Goal: Task Accomplishment & Management: Manage account settings

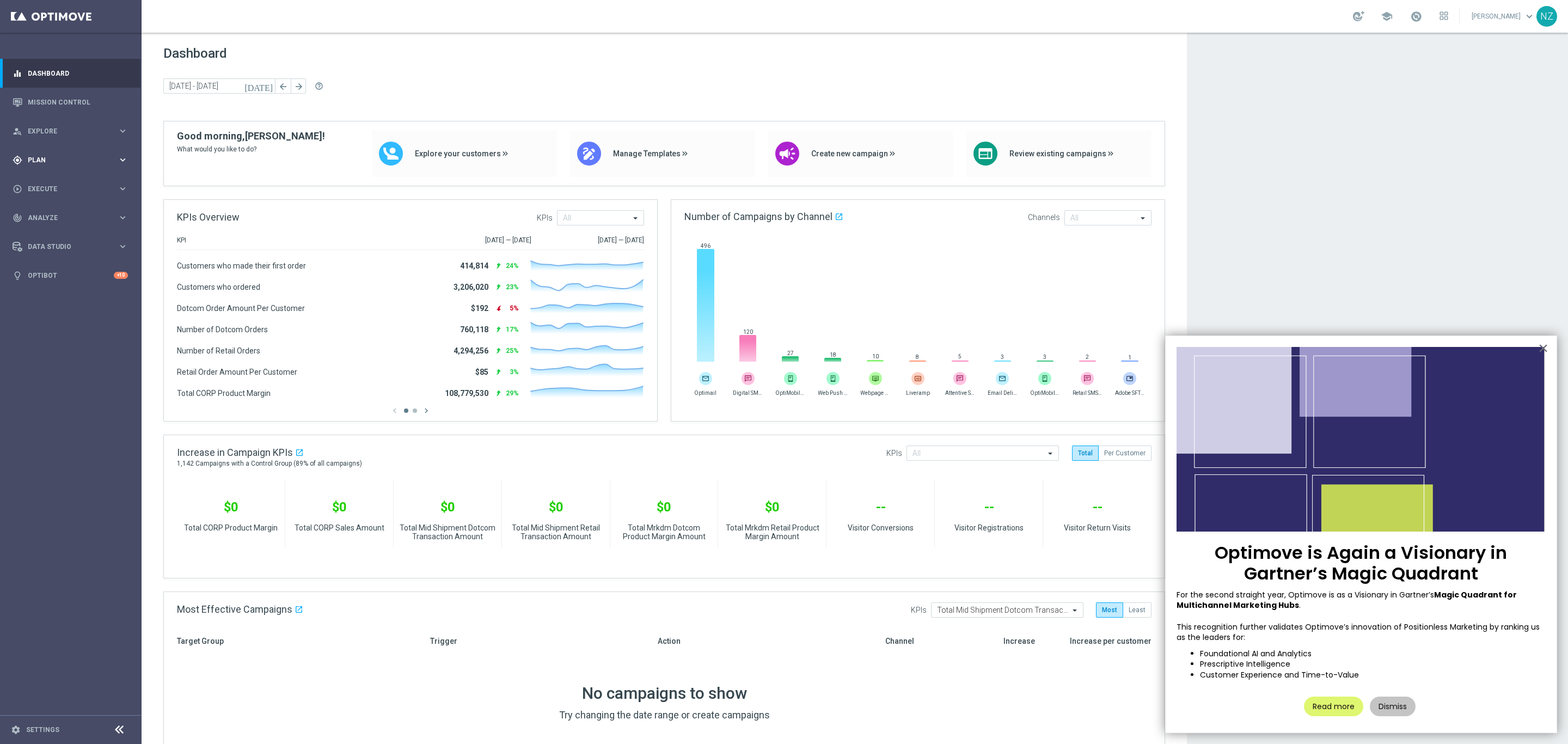
click at [85, 157] on span "Plan" at bounding box center [72, 160] width 90 height 7
click at [69, 180] on link "Target Groups" at bounding box center [70, 182] width 85 height 9
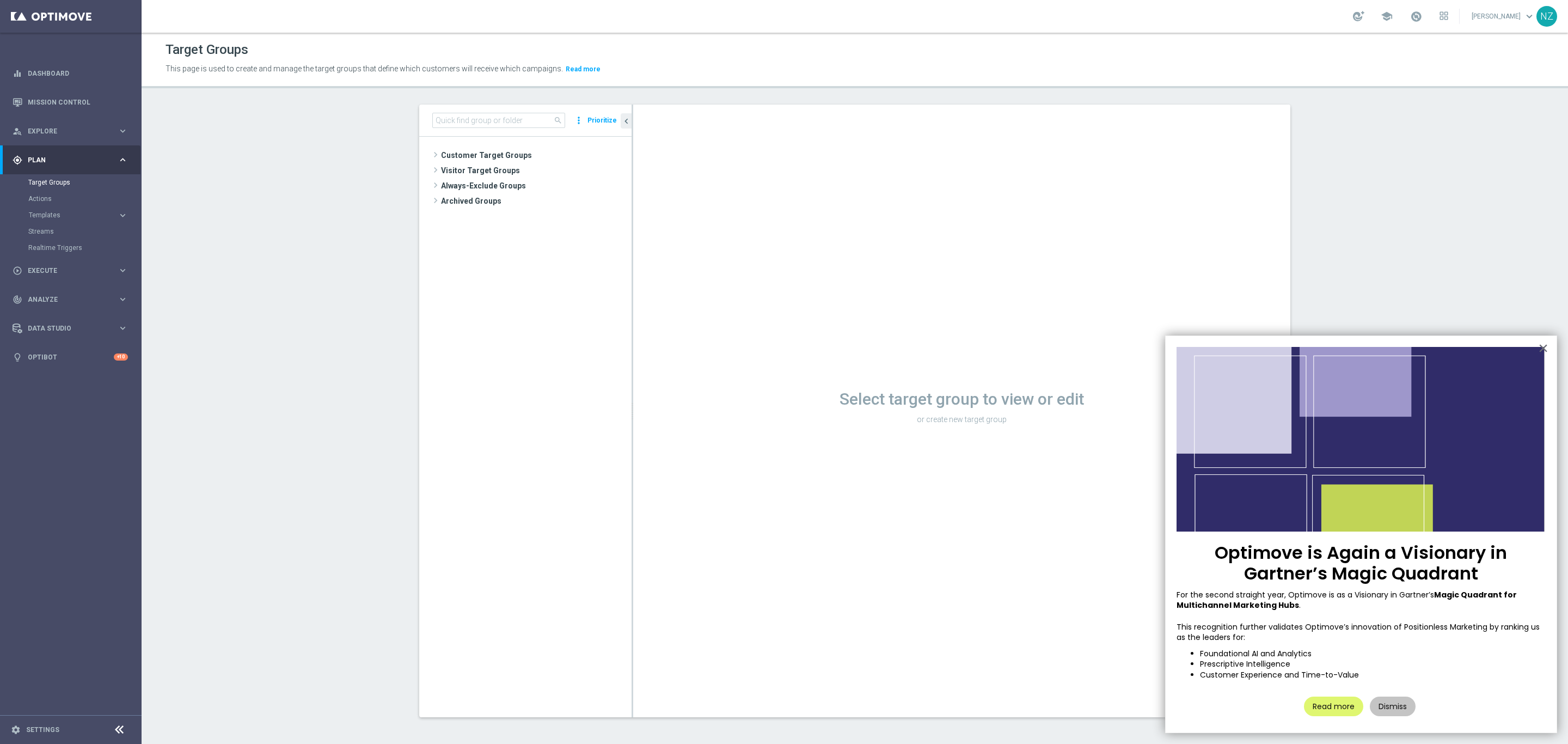
click at [1045, 343] on button "×" at bounding box center [1543, 348] width 10 height 17
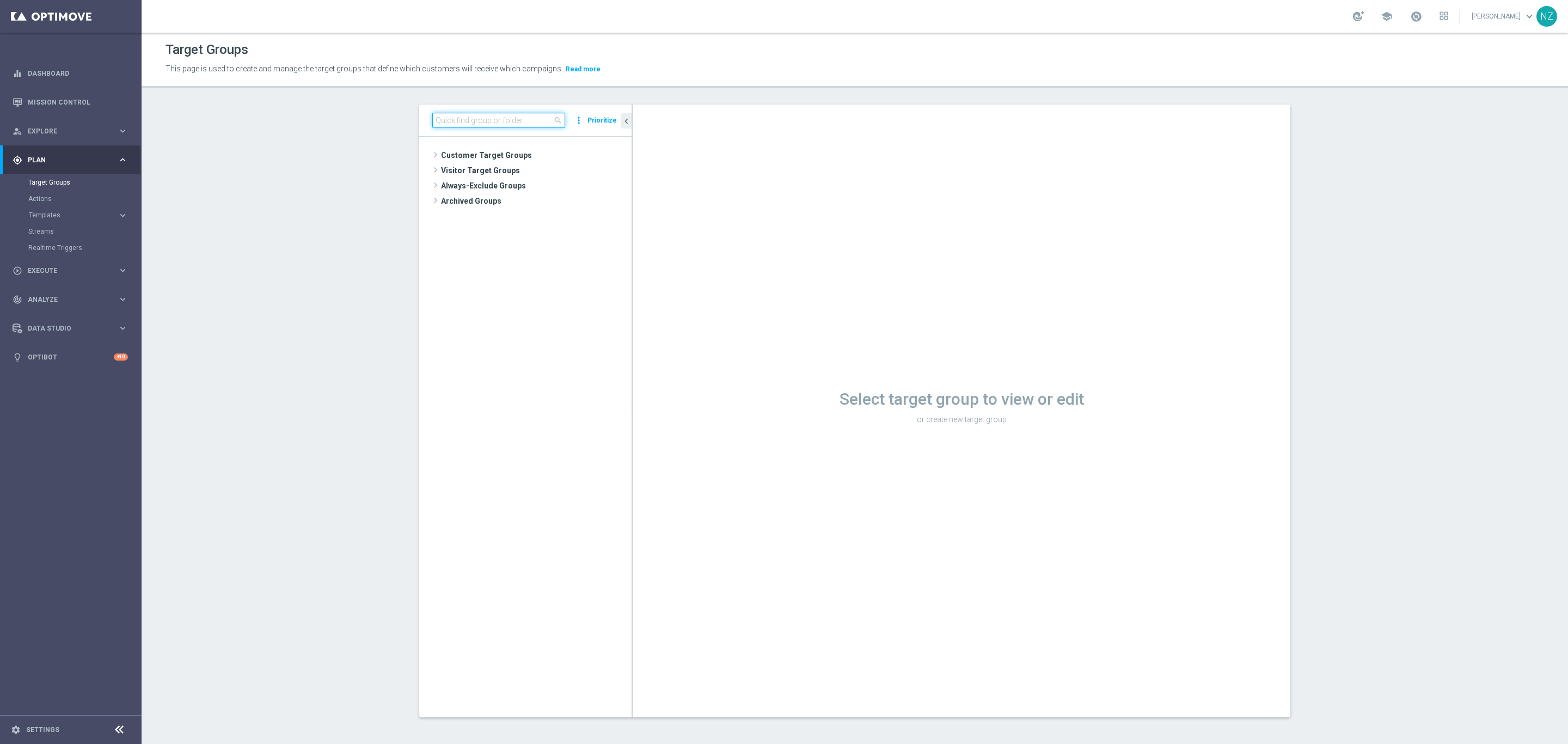
click at [449, 119] on input at bounding box center [498, 121] width 133 height 15
type input "10.11"
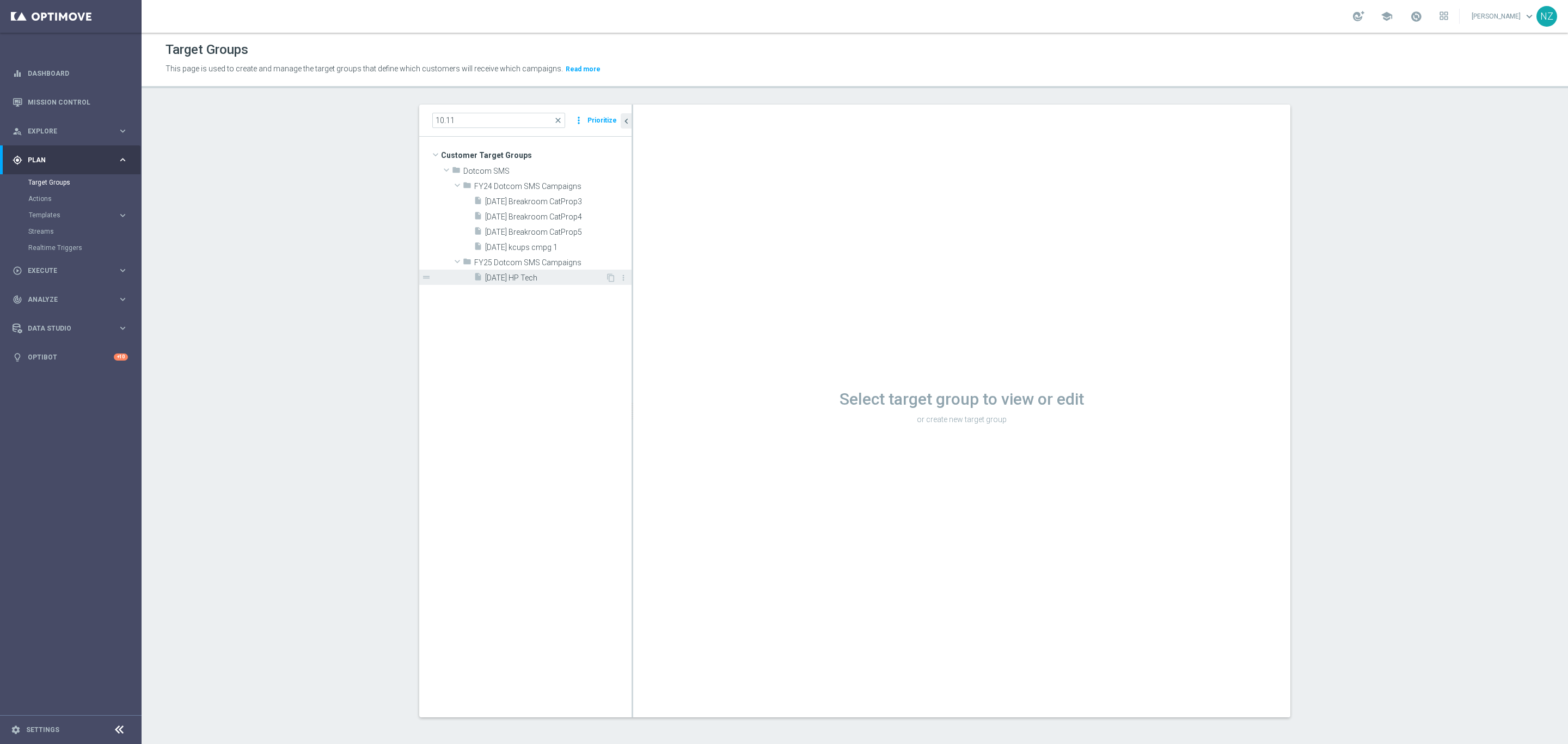
click at [521, 281] on span "[DATE] HP Tech" at bounding box center [545, 277] width 121 height 9
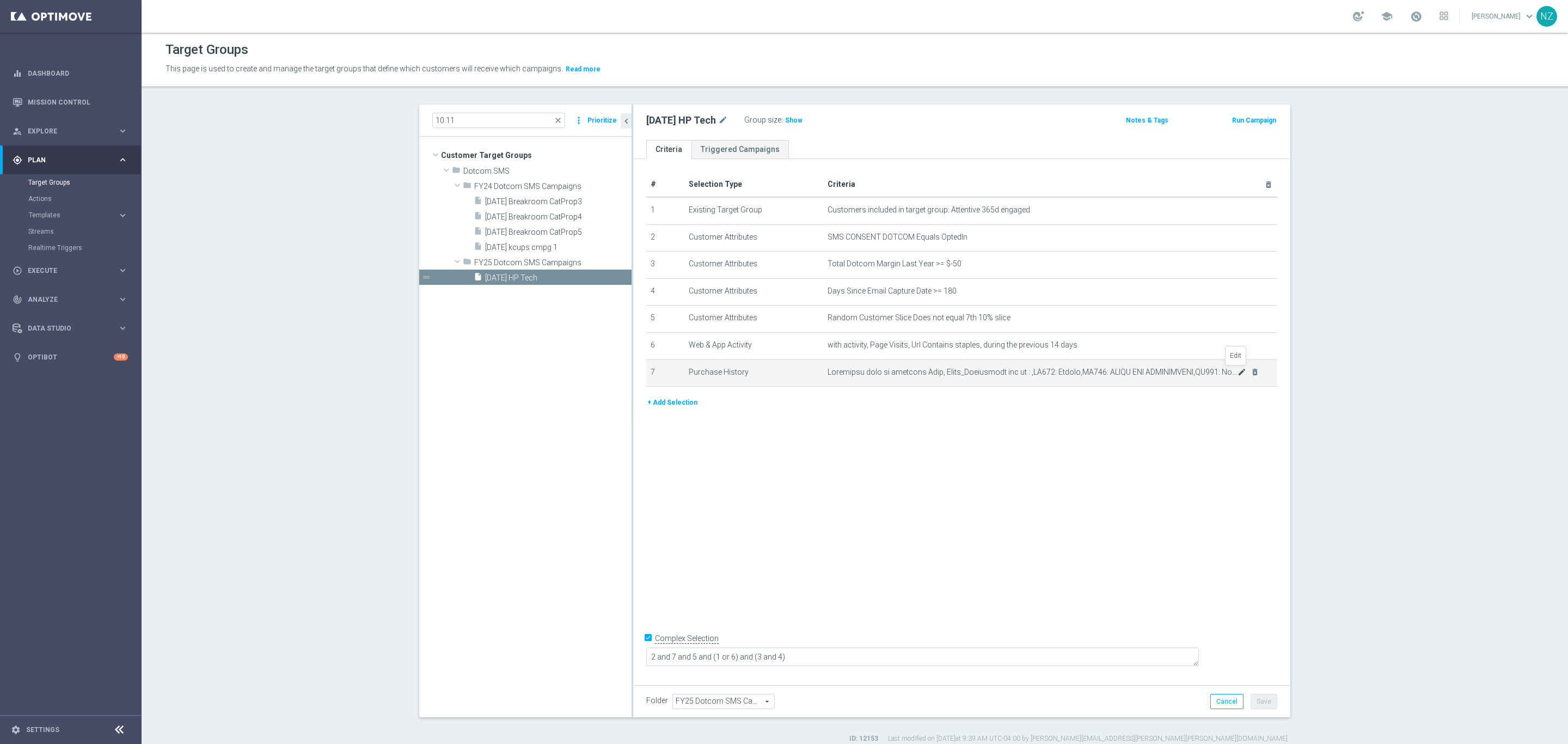
click at [1045, 375] on icon "mode_edit" at bounding box center [1242, 372] width 9 height 9
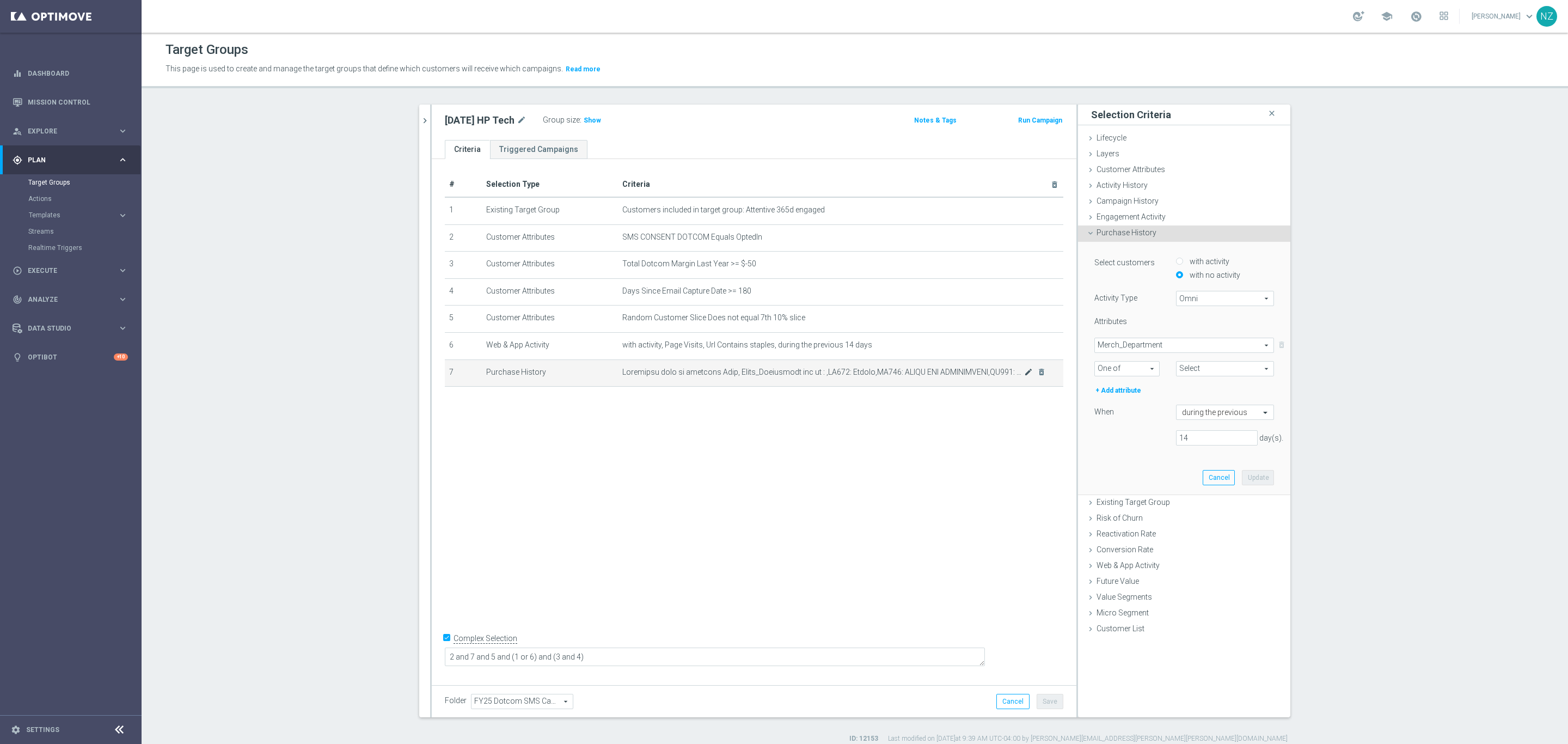
type input "Selected 89 of 91"
click at [1045, 480] on button "Cancel" at bounding box center [1219, 478] width 33 height 15
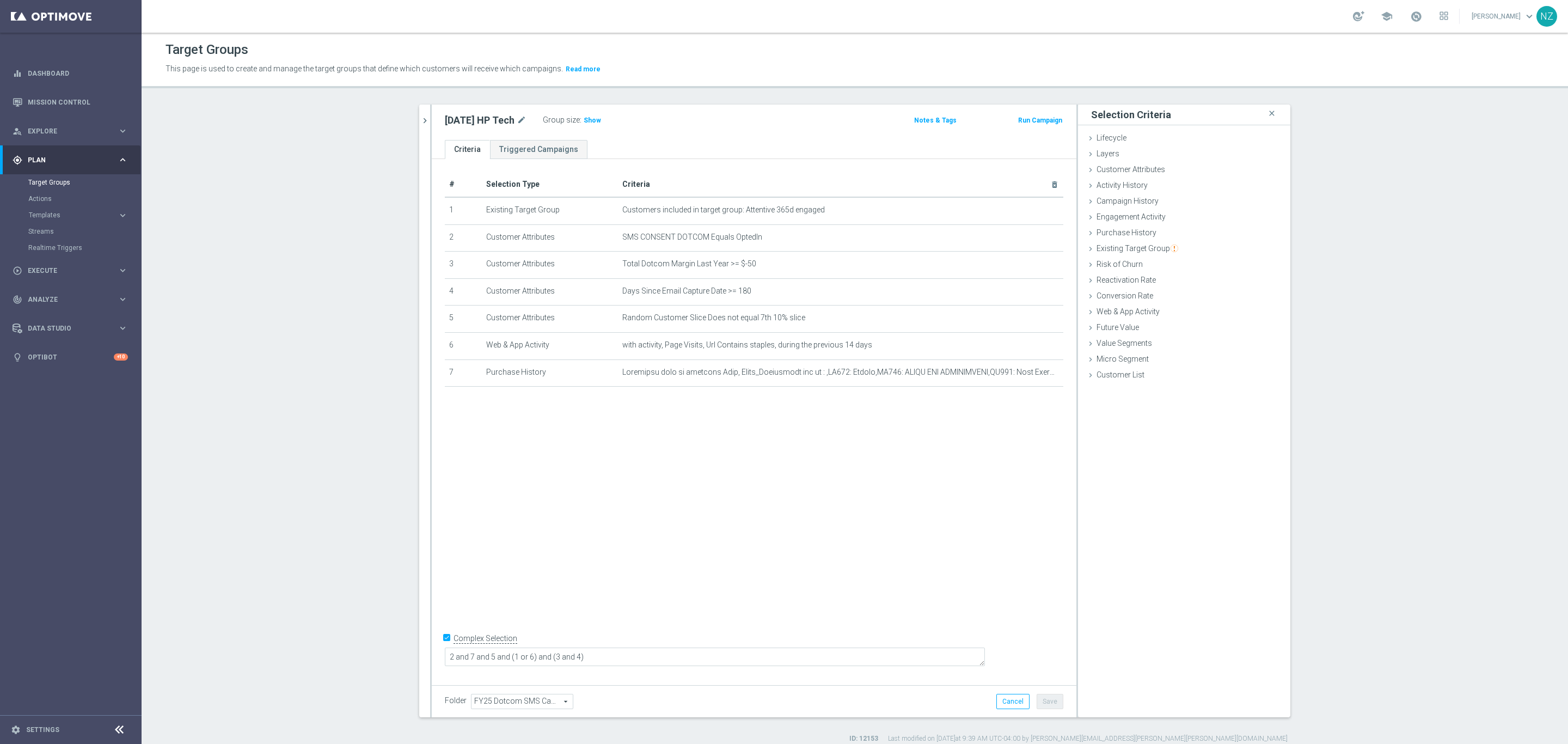
click at [235, 248] on section "10.11 close more_vert Prioritize Customer Target Groups library_add create_new_…" at bounding box center [854, 424] width 1427 height 639
click at [36, 100] on link "Mission Control" at bounding box center [77, 102] width 100 height 29
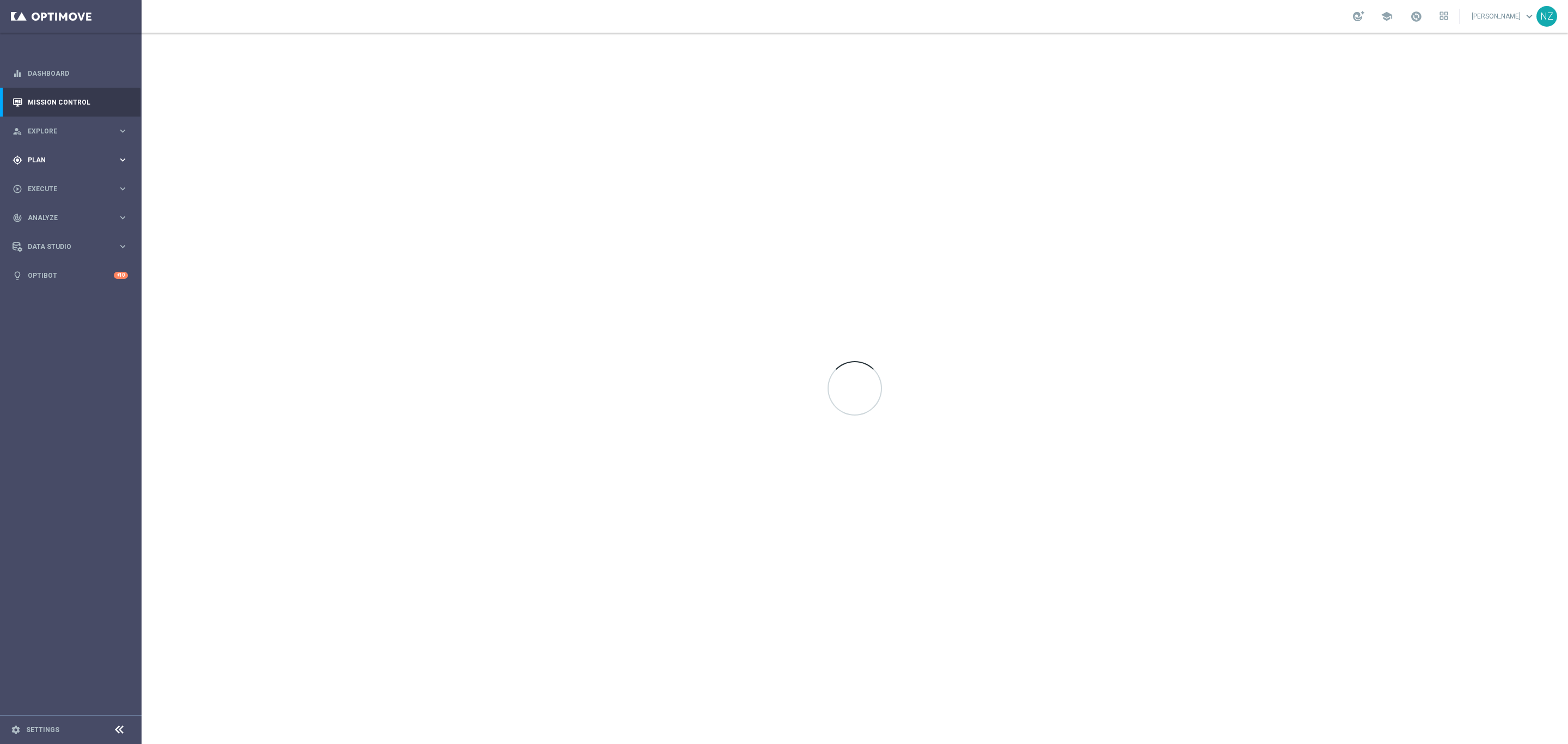
click at [59, 160] on span "Plan" at bounding box center [72, 160] width 90 height 7
click at [52, 180] on link "Target Groups" at bounding box center [70, 182] width 85 height 9
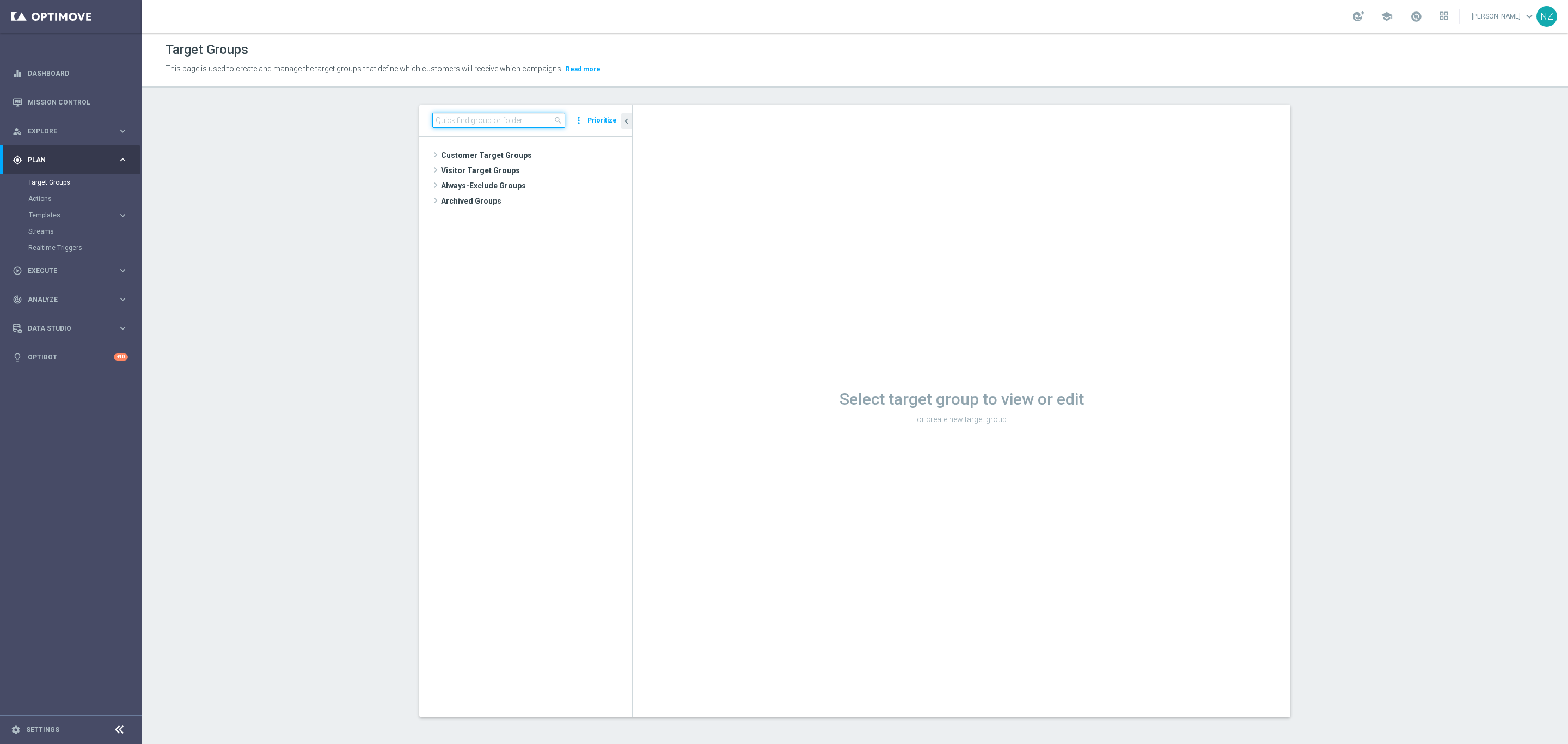
click at [449, 121] on input at bounding box center [498, 121] width 133 height 15
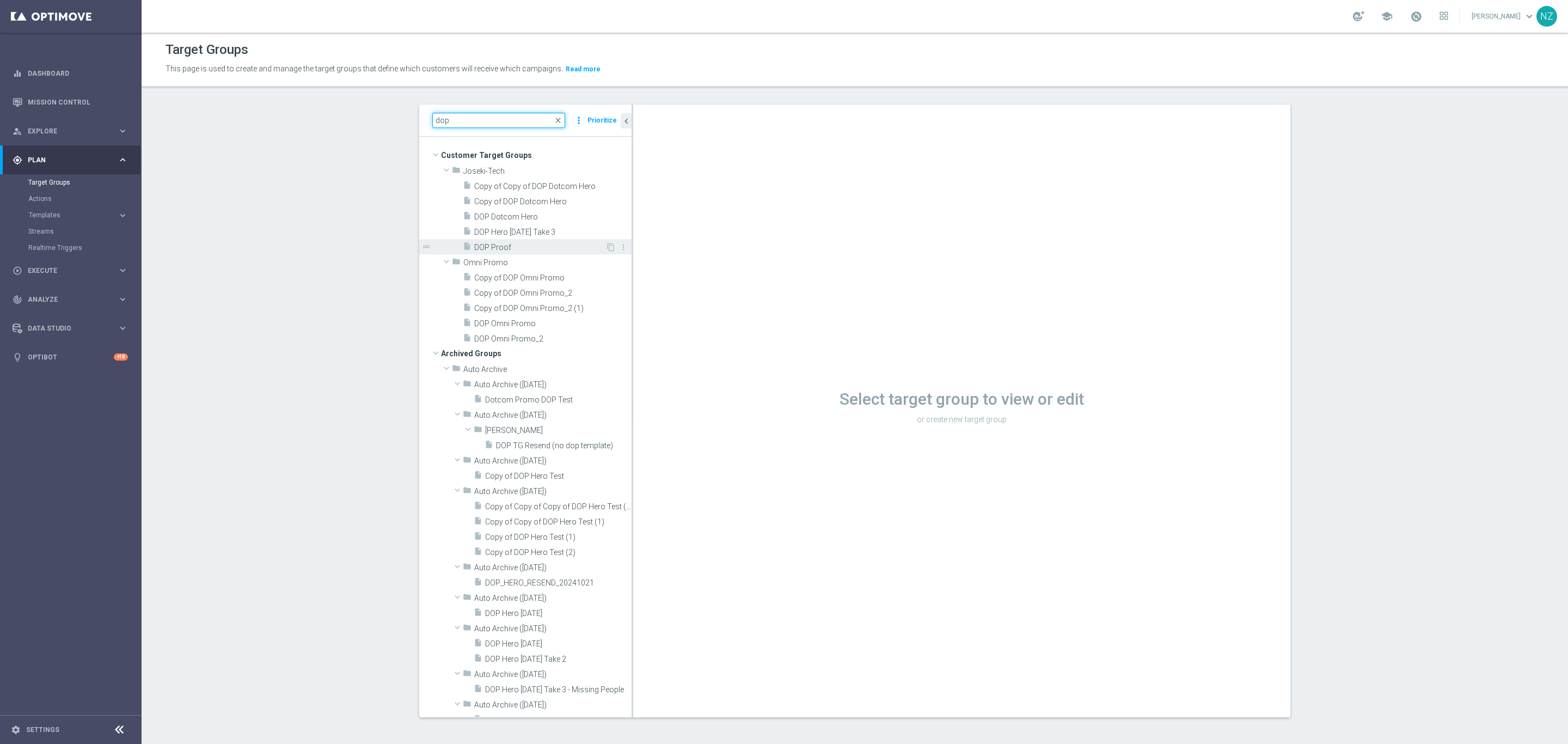
type input "dop"
click at [508, 244] on span "DOP Proof" at bounding box center [539, 247] width 131 height 9
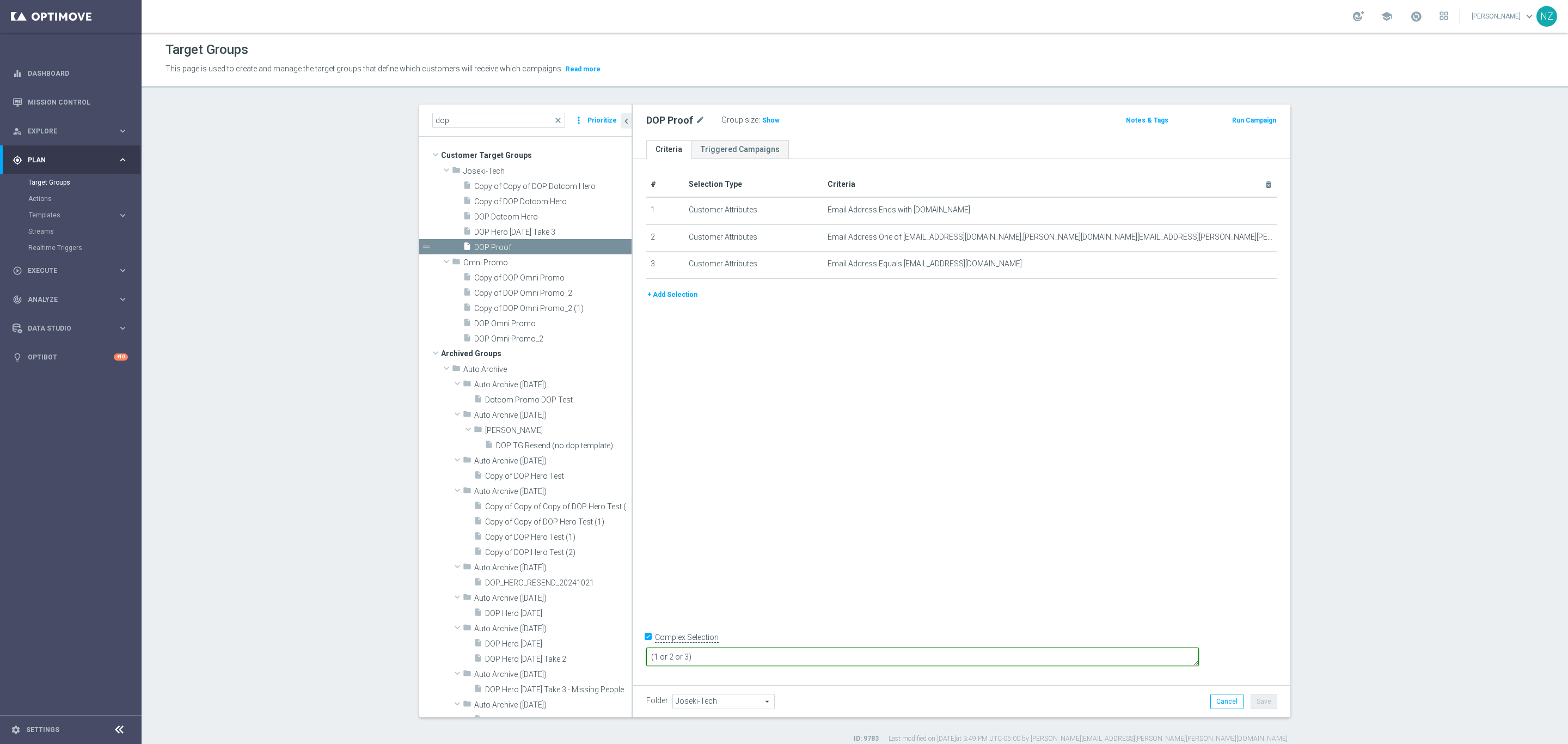
click at [789, 496] on textarea "(1 or 2 or 3)" at bounding box center [923, 657] width 553 height 19
click at [725, 496] on textarea "(1 or 2 or 3" at bounding box center [923, 657] width 553 height 19
type textarea "1 or 2 or 3"
click at [1045, 496] on button "Save" at bounding box center [1263, 701] width 27 height 15
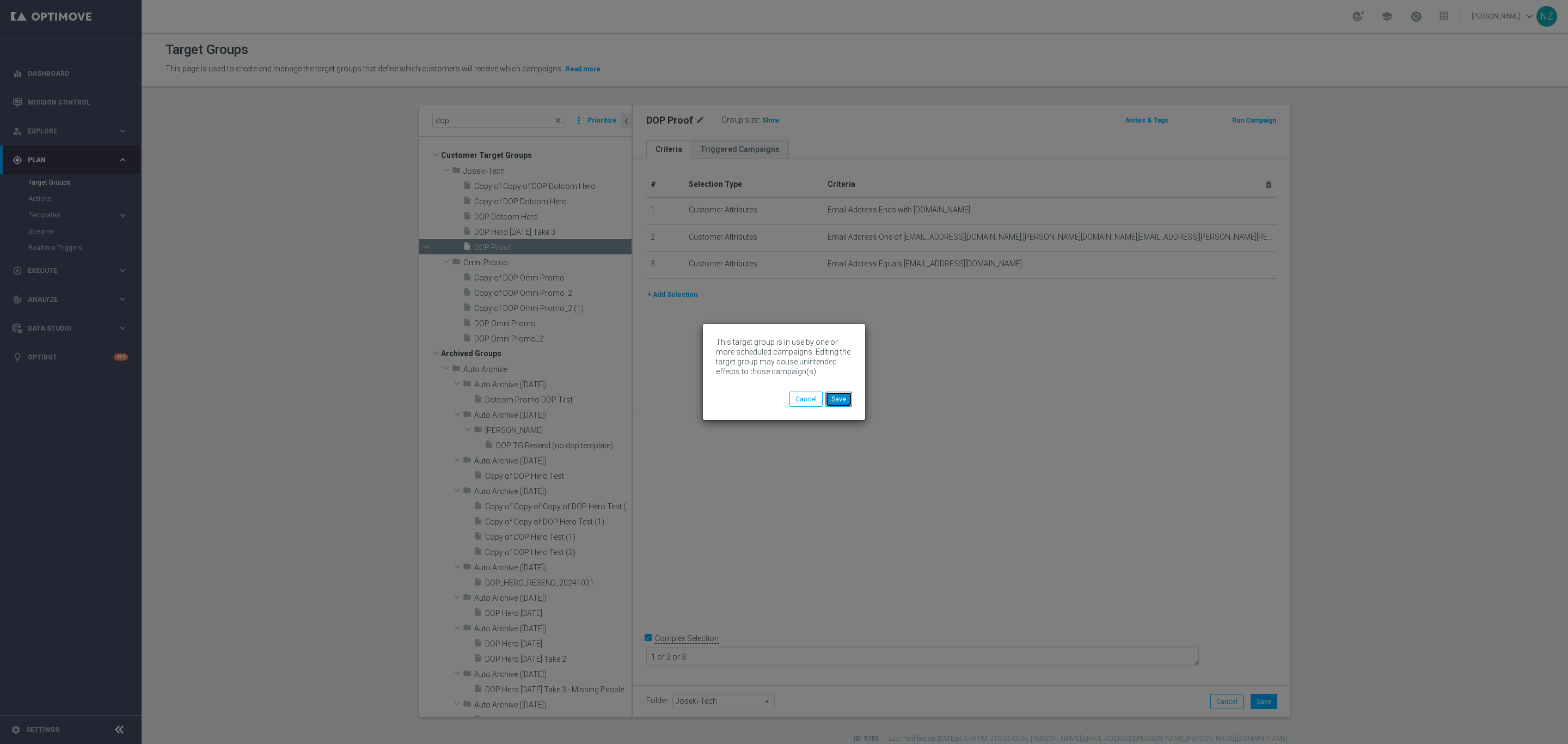
click at [839, 392] on button "Save" at bounding box center [838, 399] width 27 height 15
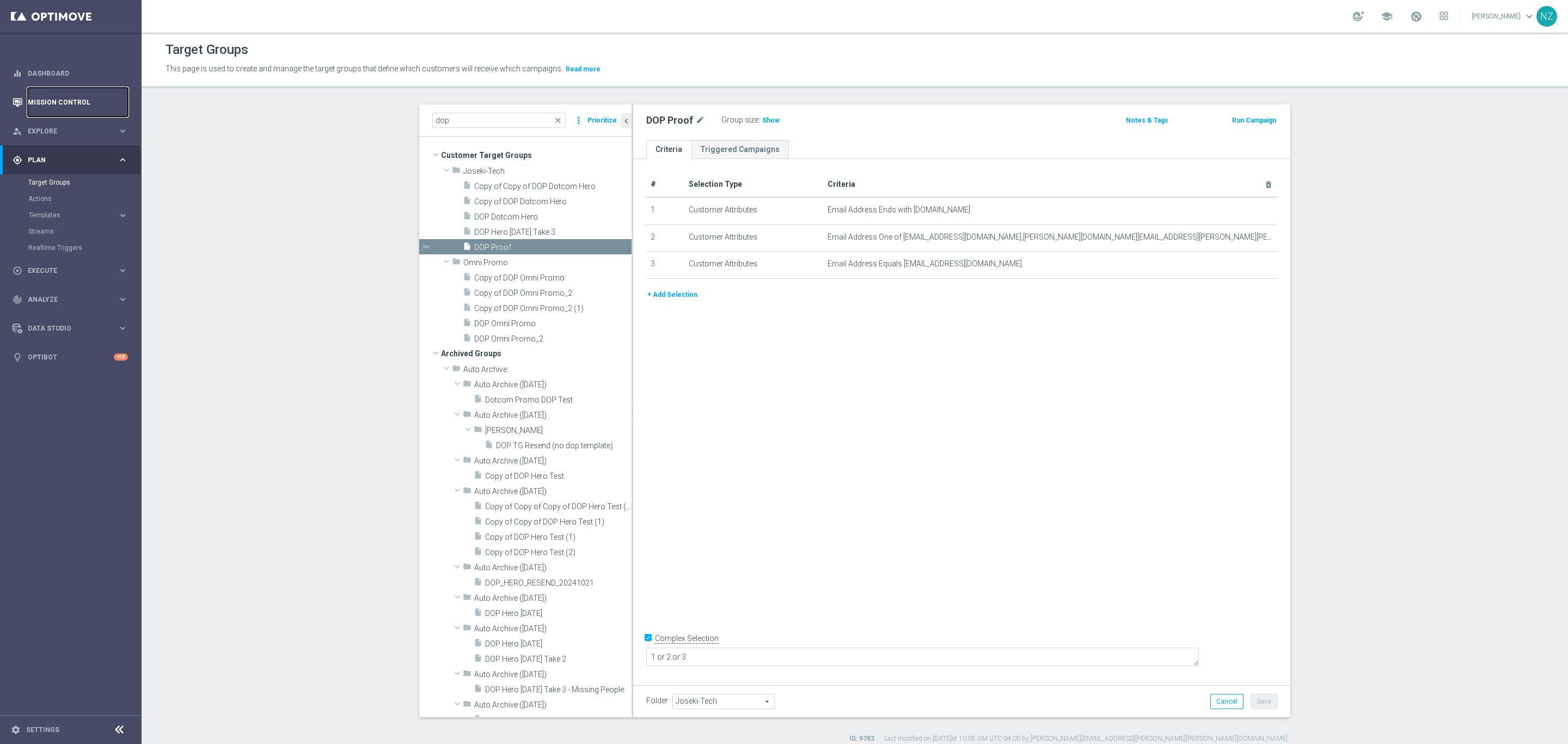
click at [79, 101] on link "Mission Control" at bounding box center [77, 102] width 100 height 29
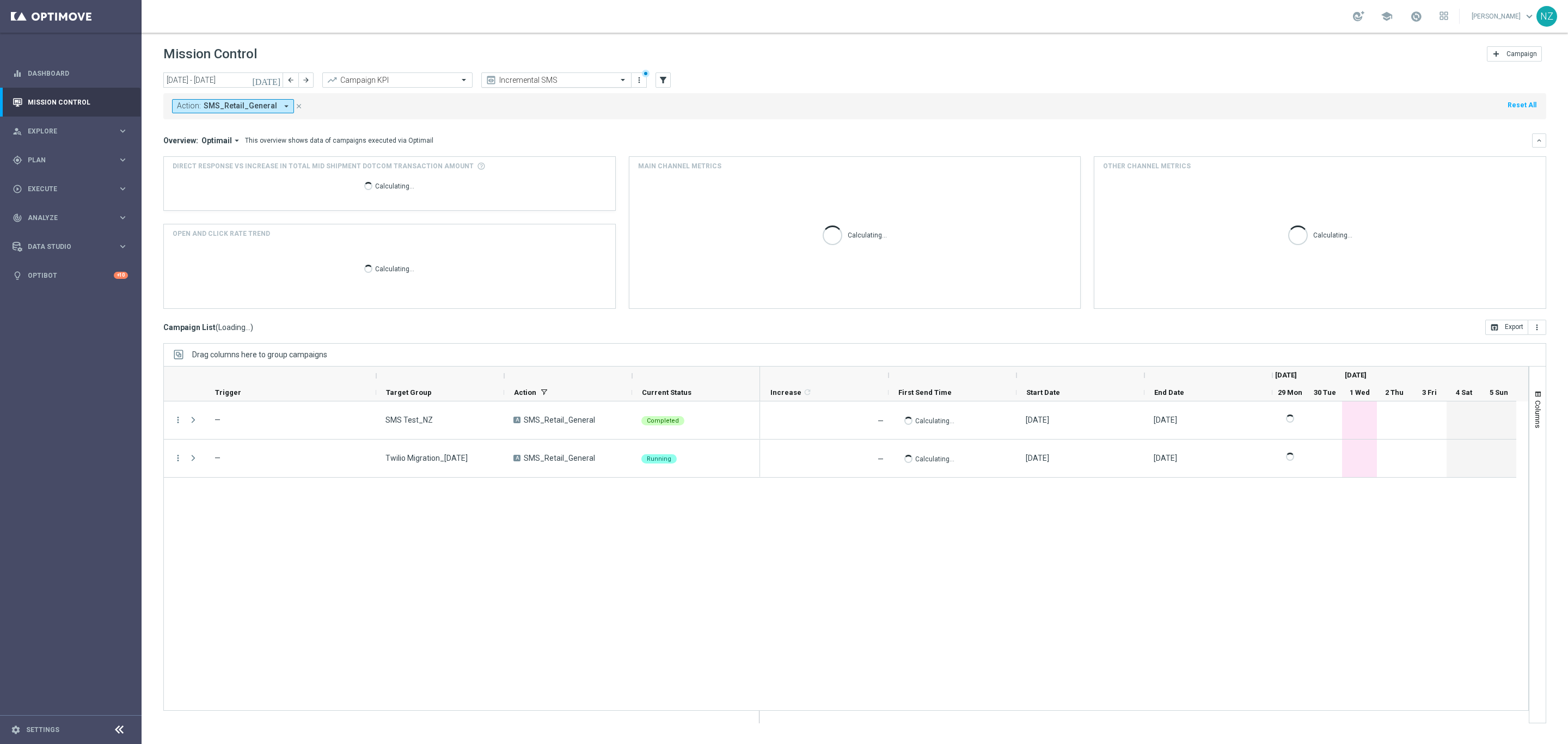
click at [544, 80] on input "text" at bounding box center [545, 80] width 116 height 9
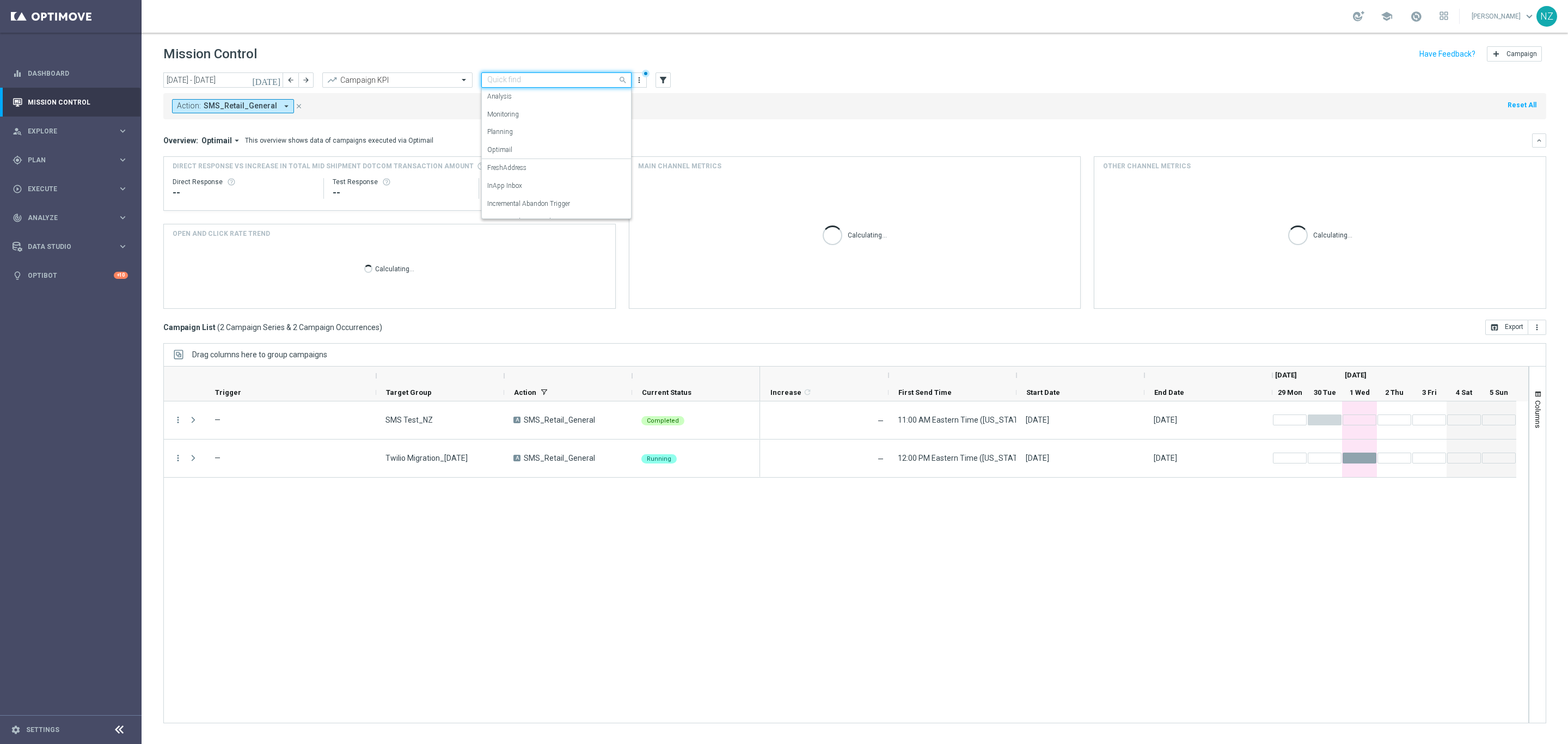
scroll to position [67, 0]
click at [523, 201] on div "Push Results" at bounding box center [556, 208] width 139 height 18
click at [759, 115] on div "Action: SMS_Retail_General arrow_drop_down close Reset All" at bounding box center [855, 106] width 1383 height 27
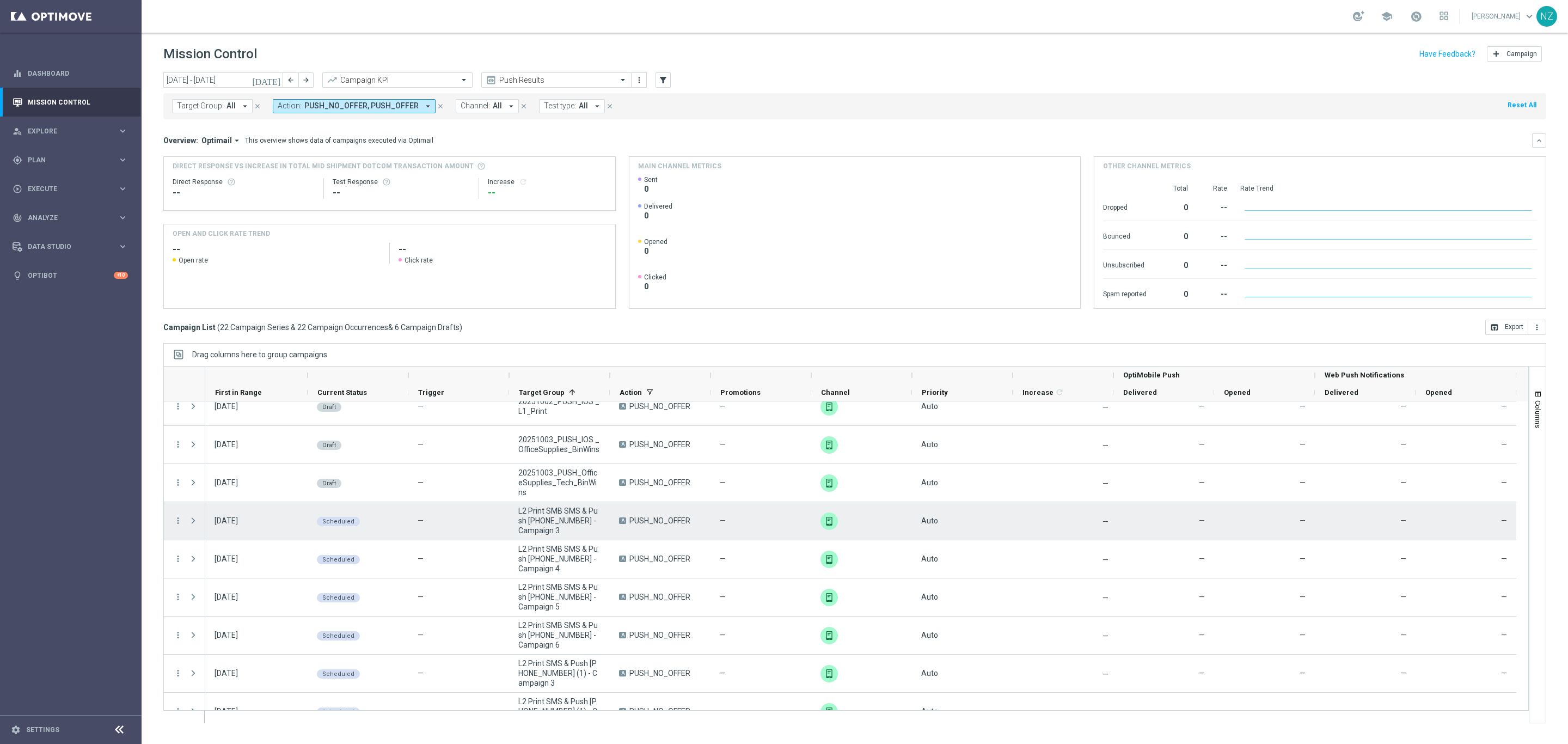
scroll to position [351, 0]
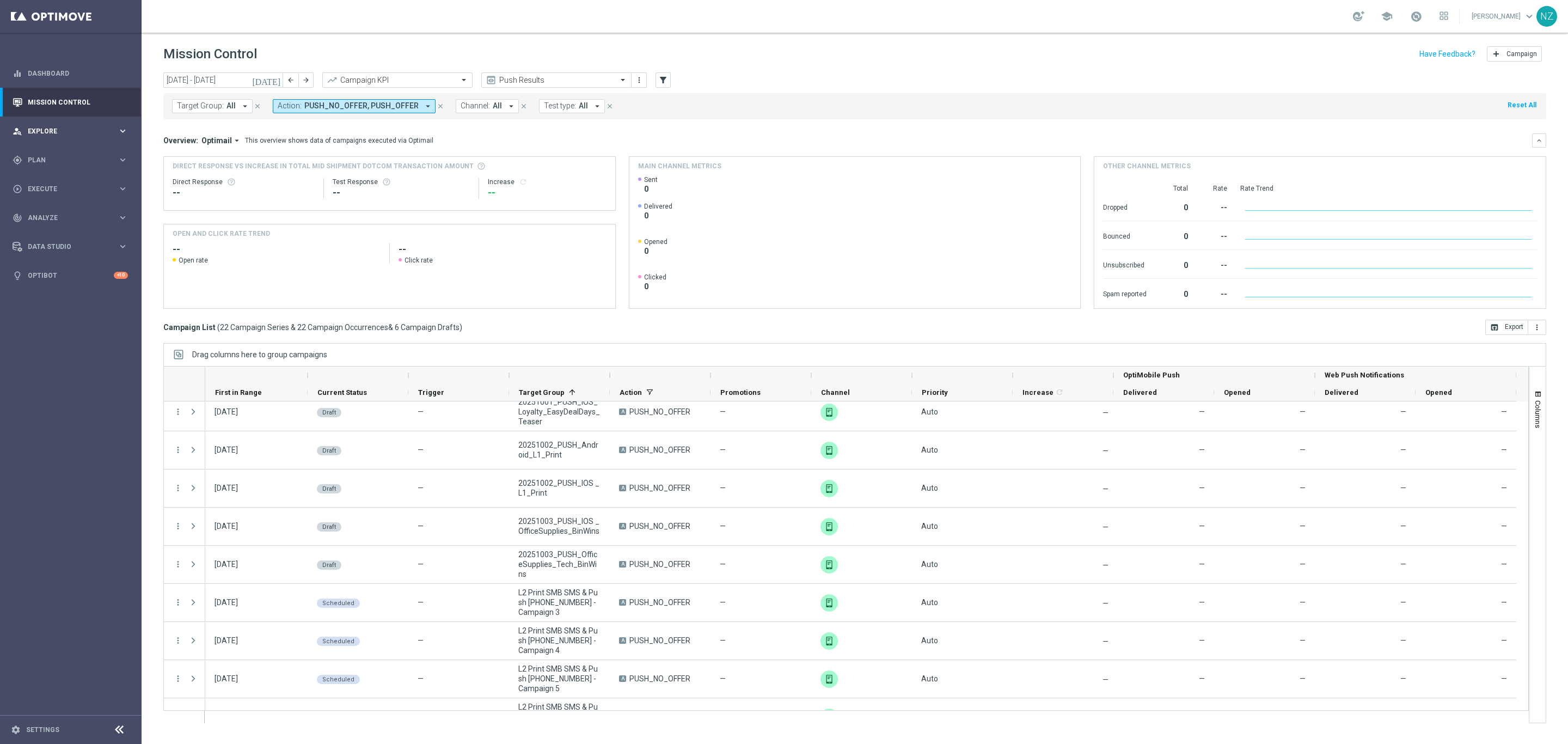
click at [39, 129] on span "Explore" at bounding box center [72, 131] width 90 height 7
click at [54, 164] on div "gps_fixed Plan keyboard_arrow_right" at bounding box center [70, 160] width 140 height 29
drag, startPoint x: 54, startPoint y: 230, endPoint x: 188, endPoint y: 282, distance: 143.7
click at [53, 230] on link "Streams" at bounding box center [70, 231] width 85 height 9
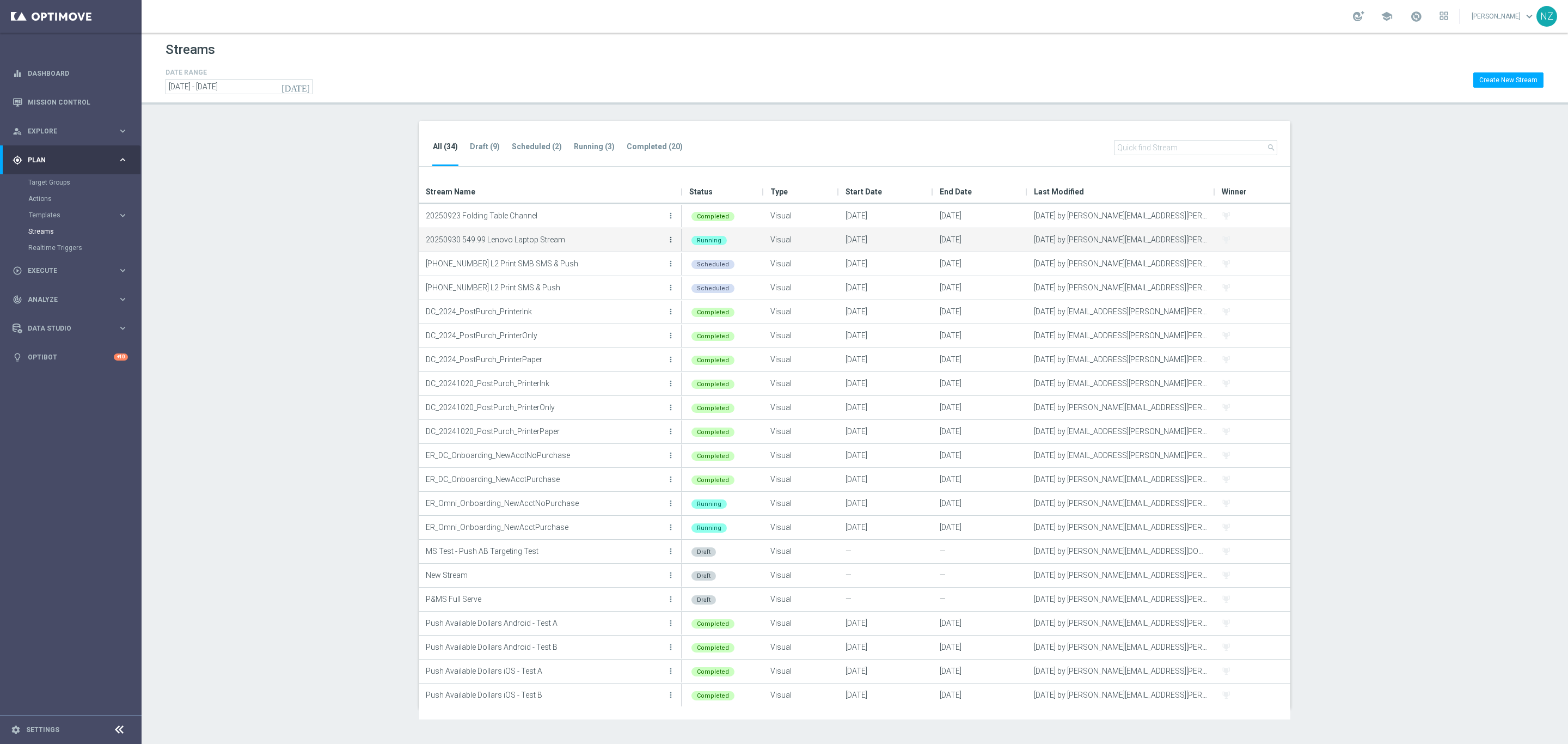
click at [671, 237] on icon "more_vert" at bounding box center [671, 240] width 9 height 9
click at [638, 267] on span "Go To Stream Analysis" at bounding box center [629, 266] width 70 height 8
click at [54, 100] on link "Mission Control" at bounding box center [77, 102] width 100 height 29
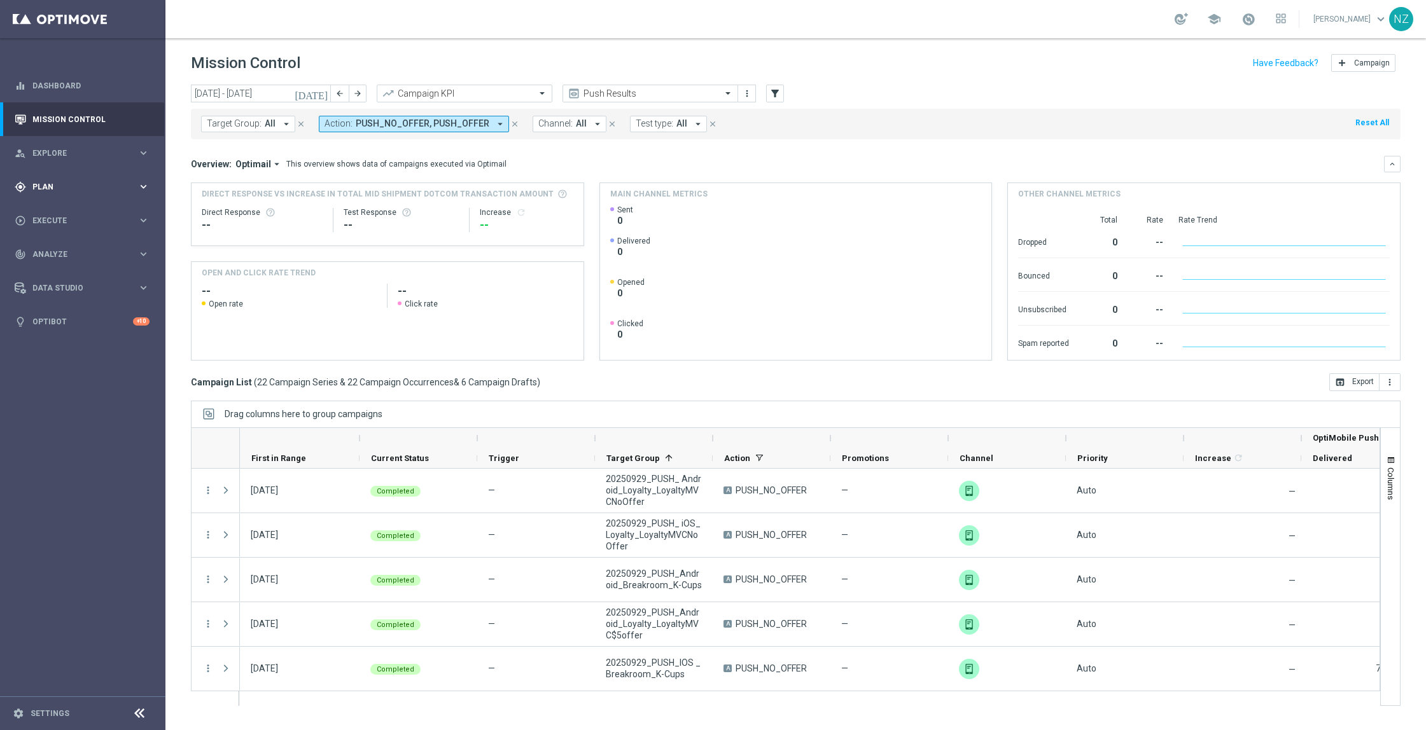
click at [62, 185] on span "Plan" at bounding box center [84, 187] width 105 height 8
click at [67, 210] on link "Target Groups" at bounding box center [82, 213] width 99 height 10
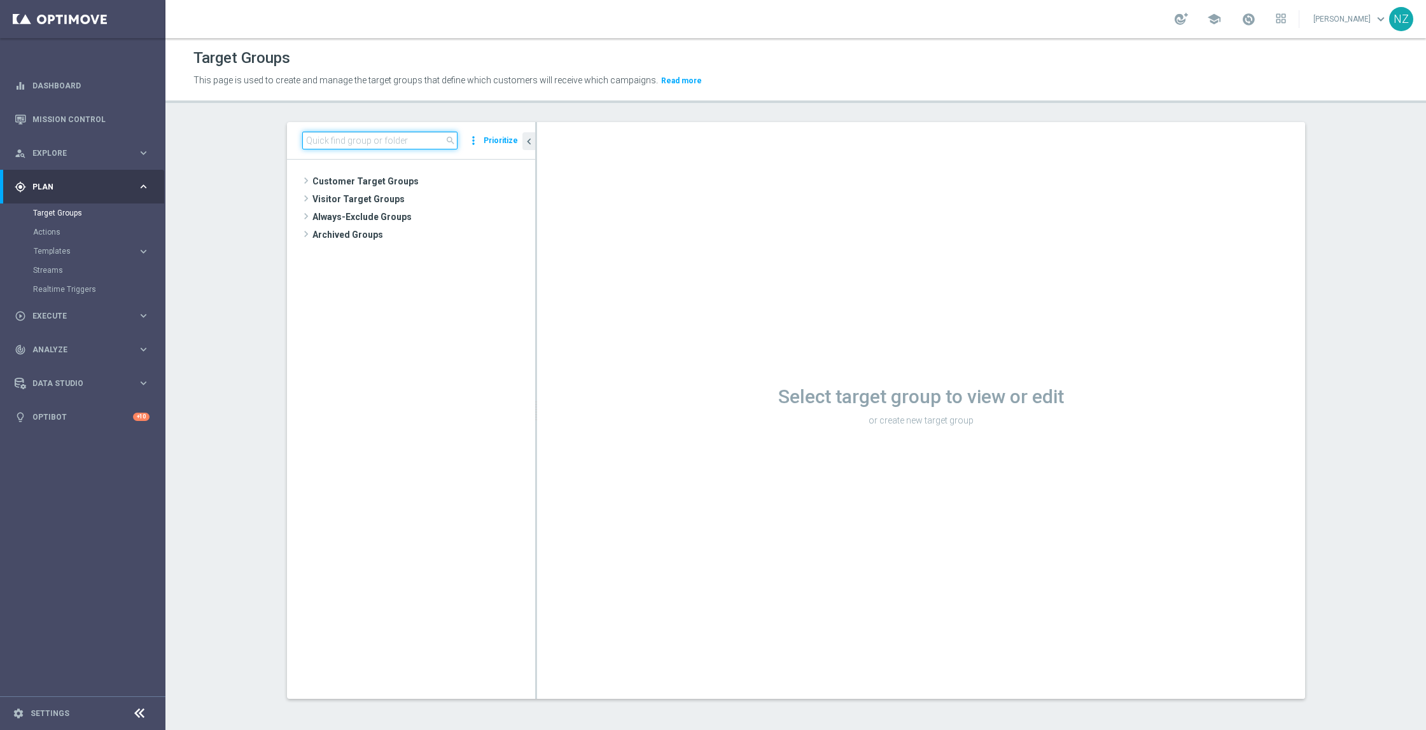
click at [337, 132] on input at bounding box center [379, 141] width 155 height 18
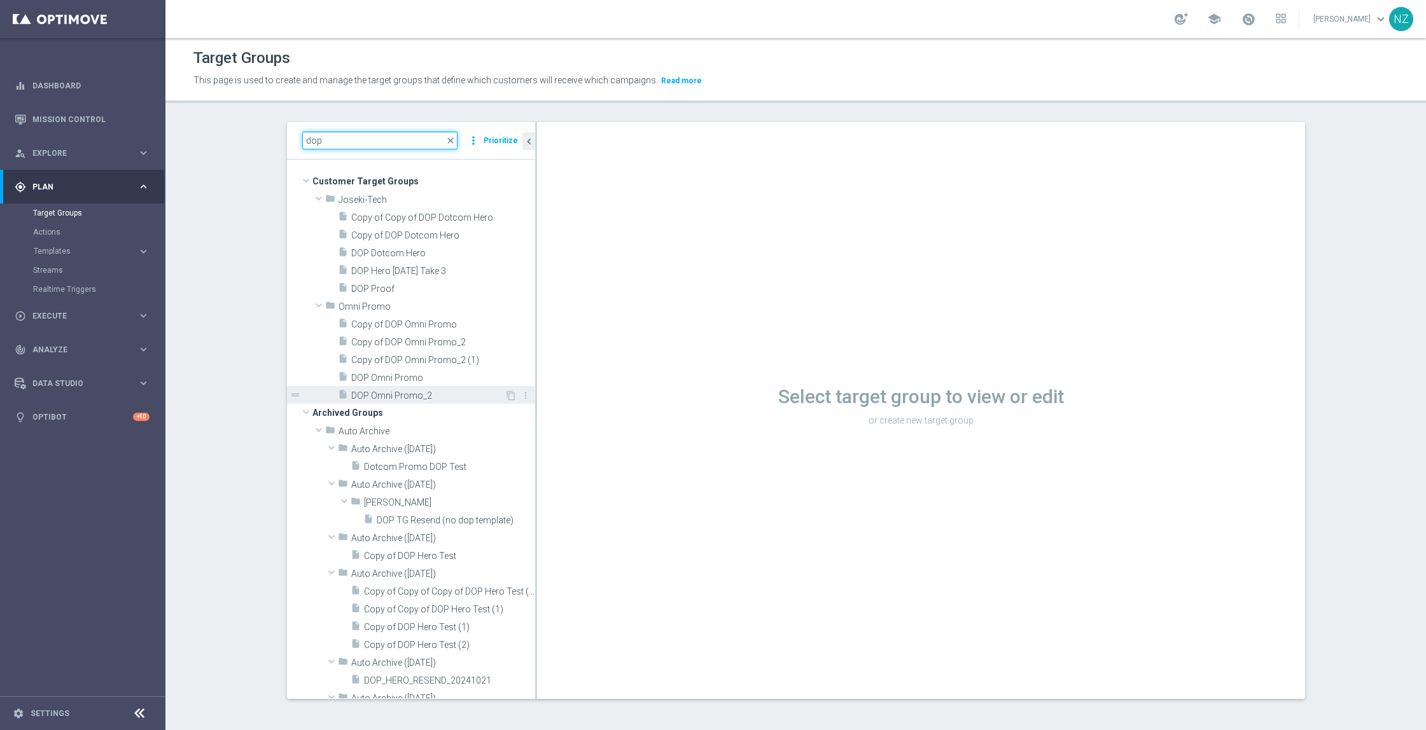
type input "dop"
click at [403, 389] on div "insert_drive_file DOP Omni Promo_2" at bounding box center [421, 395] width 167 height 18
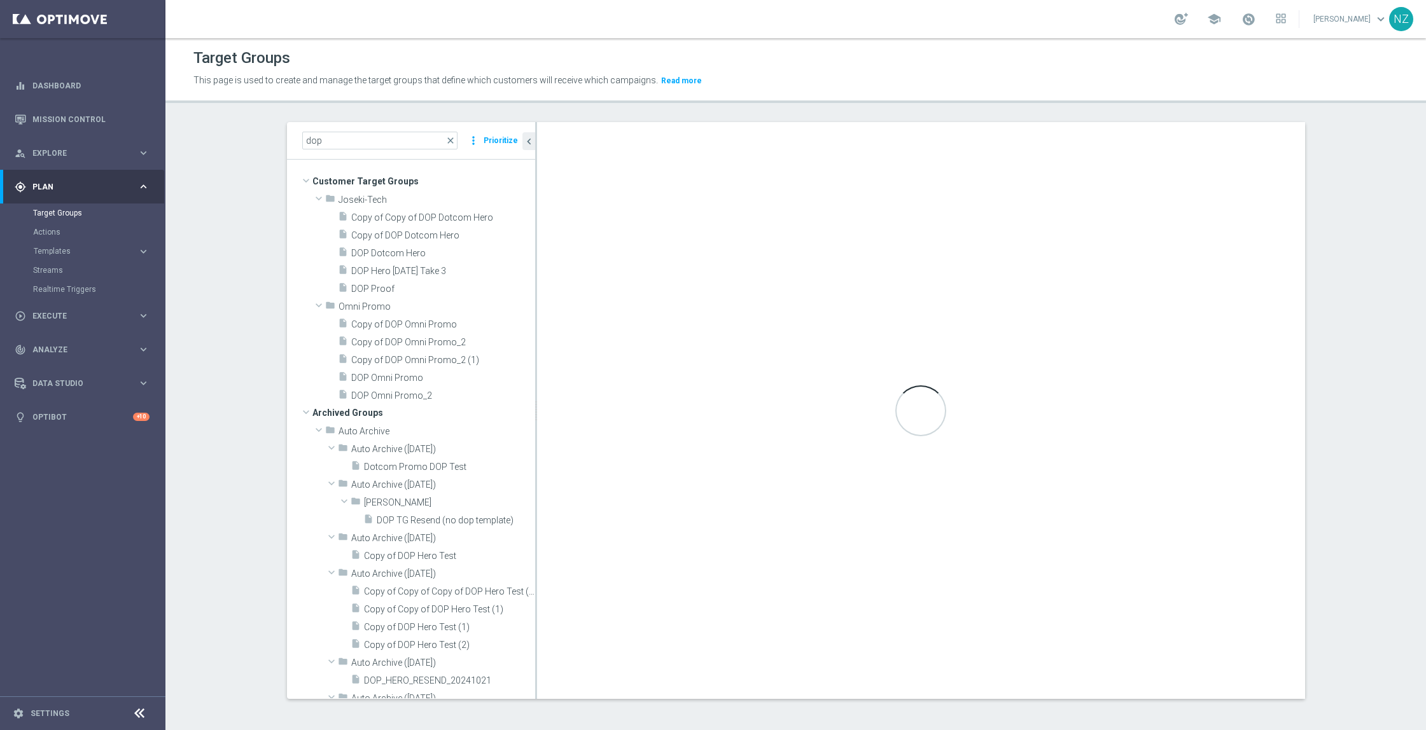
scroll to position [1, 0]
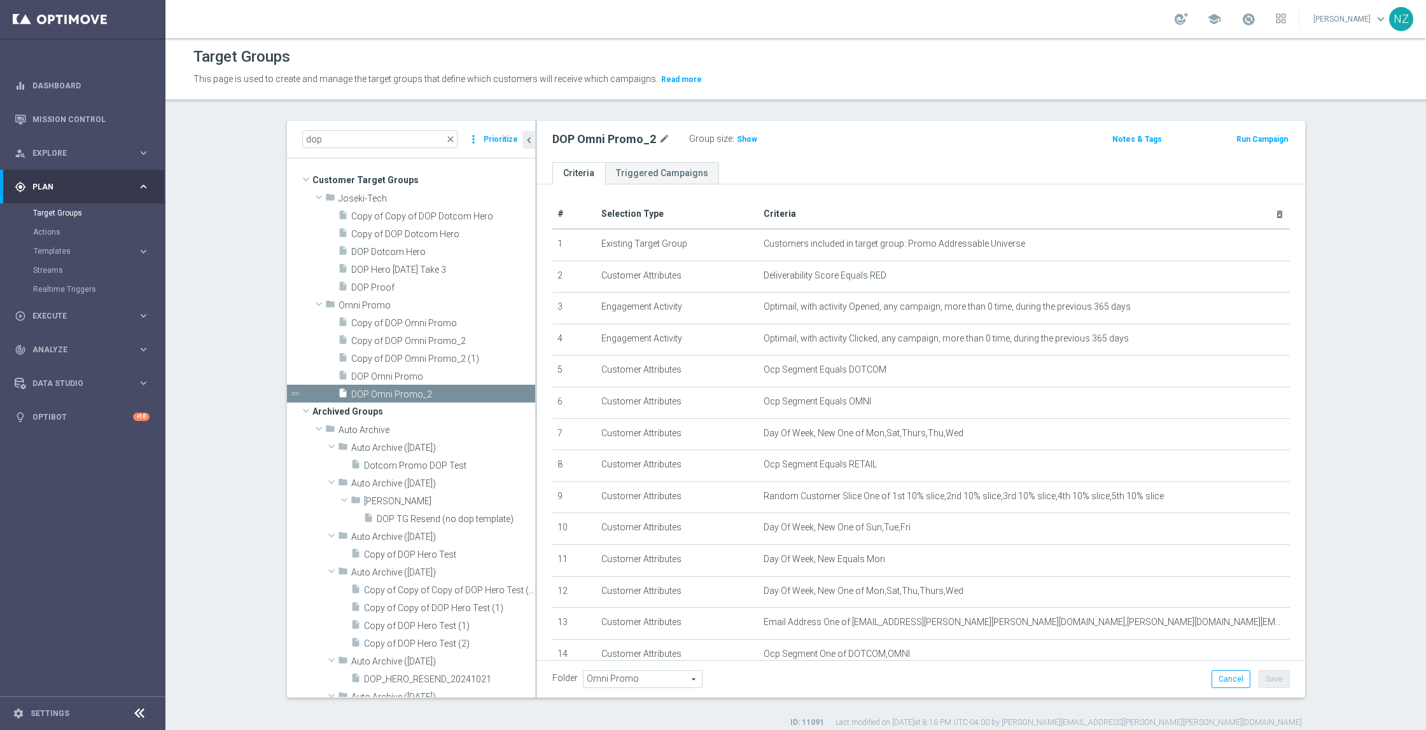
scroll to position [93, 0]
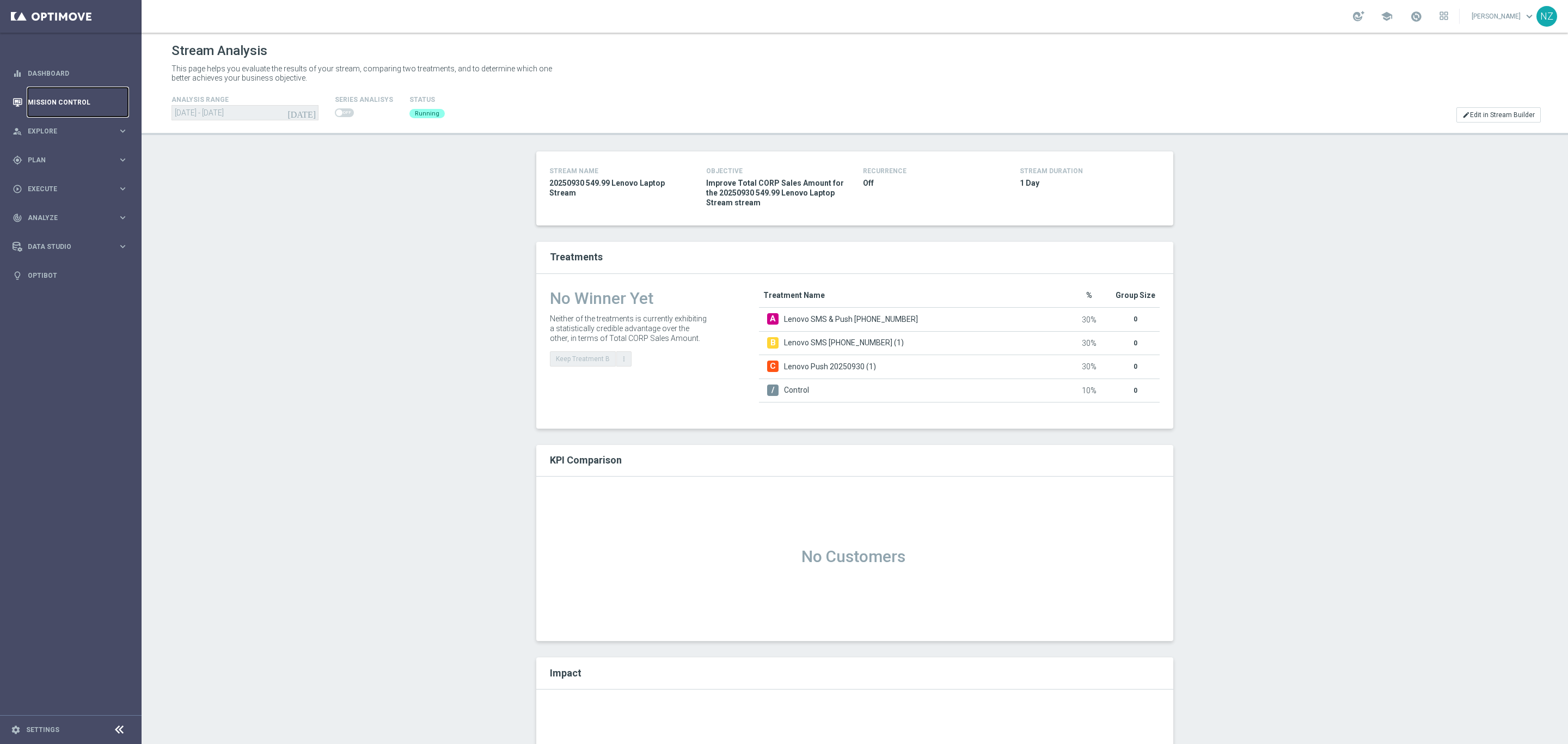
click at [77, 109] on link "Mission Control" at bounding box center [77, 102] width 100 height 29
